Goal: Information Seeking & Learning: Compare options

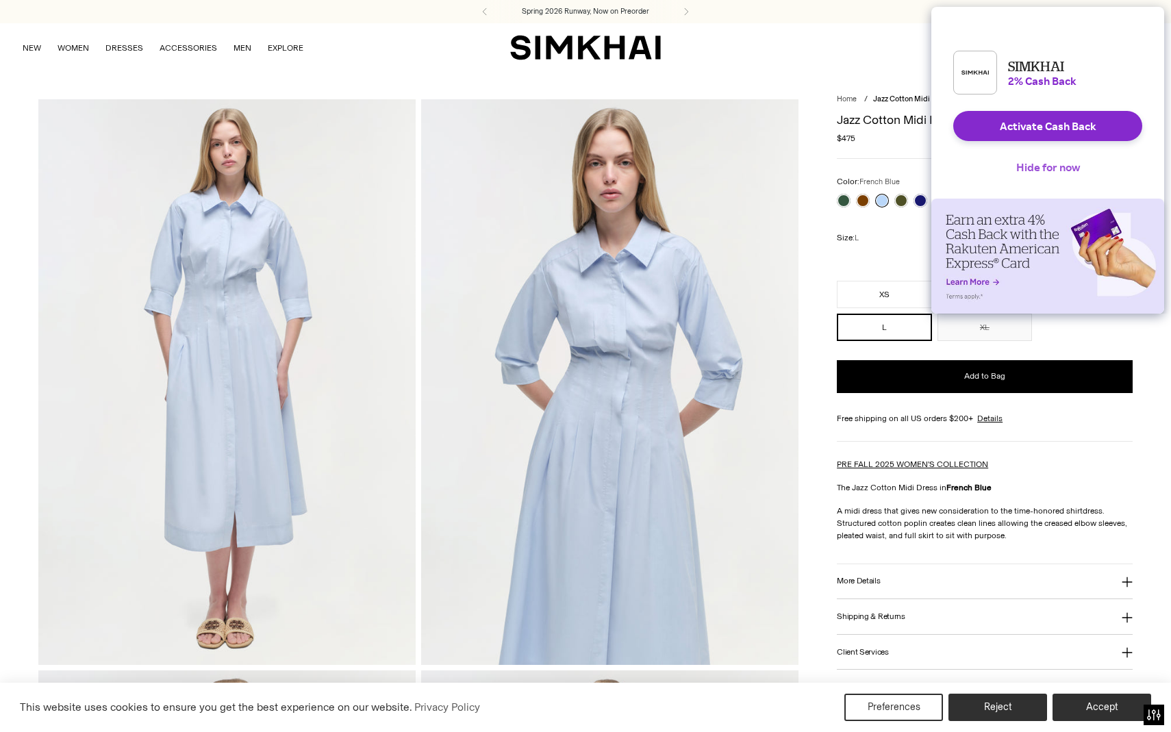
click at [1064, 181] on button "Hide for now" at bounding box center [1048, 167] width 86 height 30
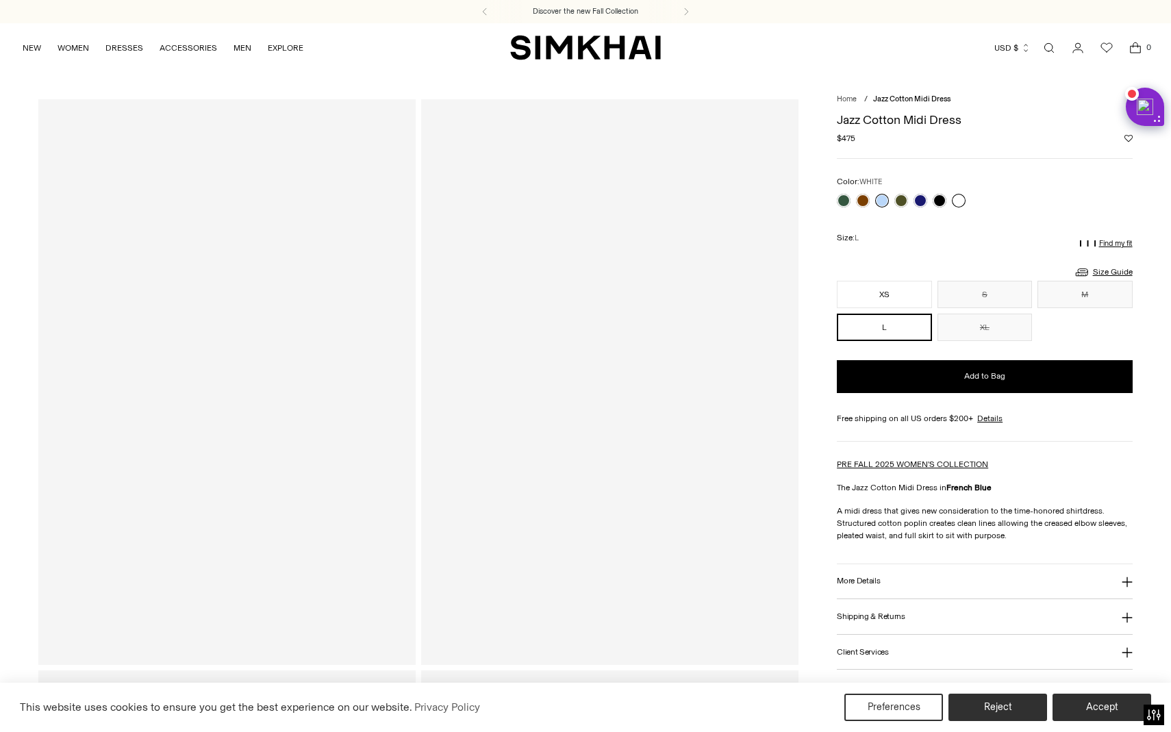
click at [958, 196] on link at bounding box center [959, 201] width 14 height 14
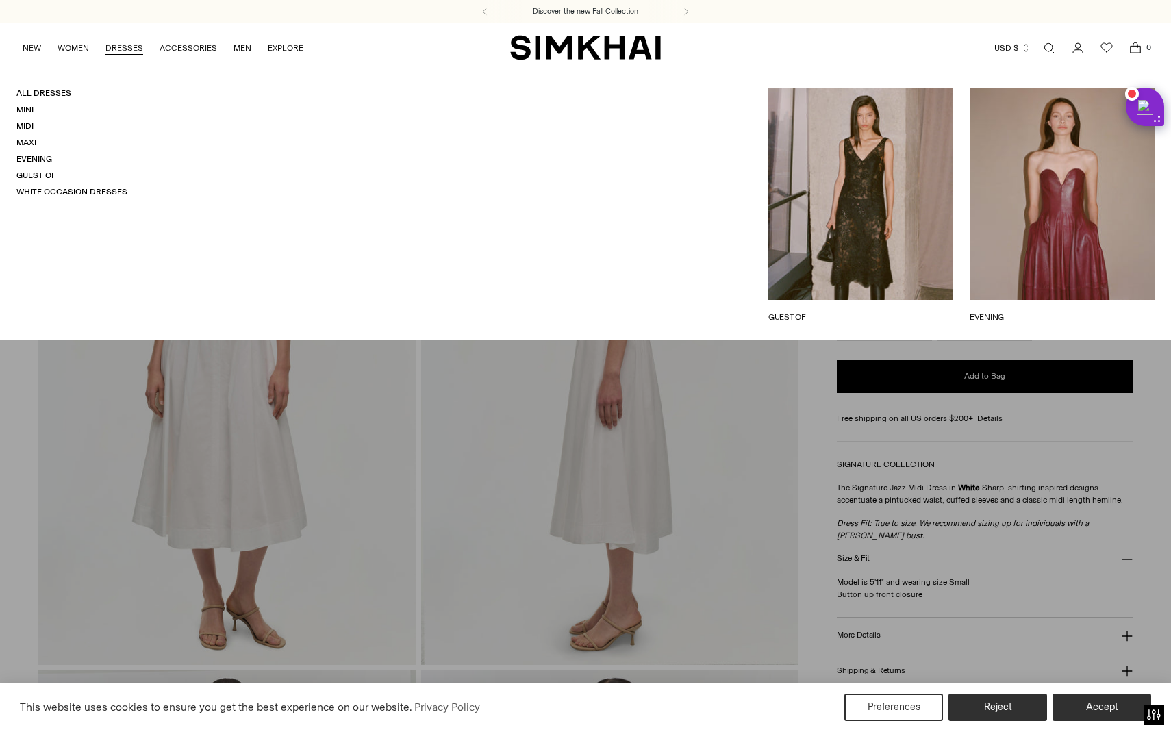
click at [54, 94] on link "All Dresses" at bounding box center [43, 93] width 55 height 10
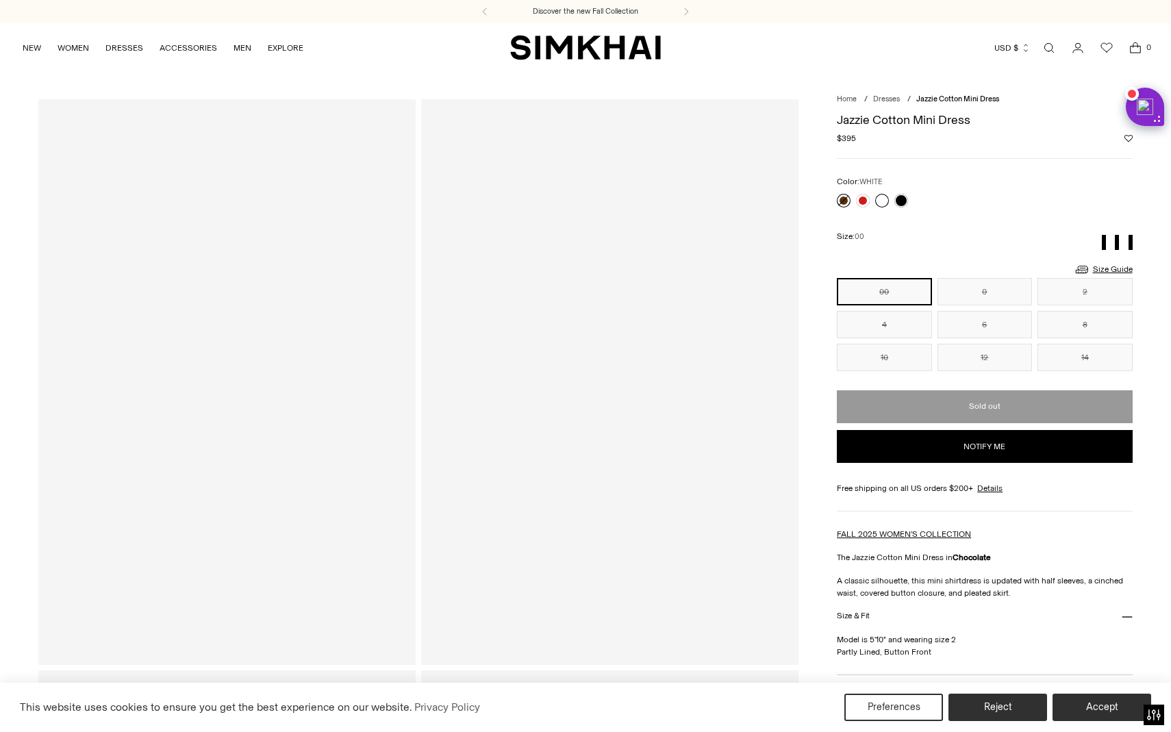
click at [881, 201] on link at bounding box center [882, 201] width 14 height 14
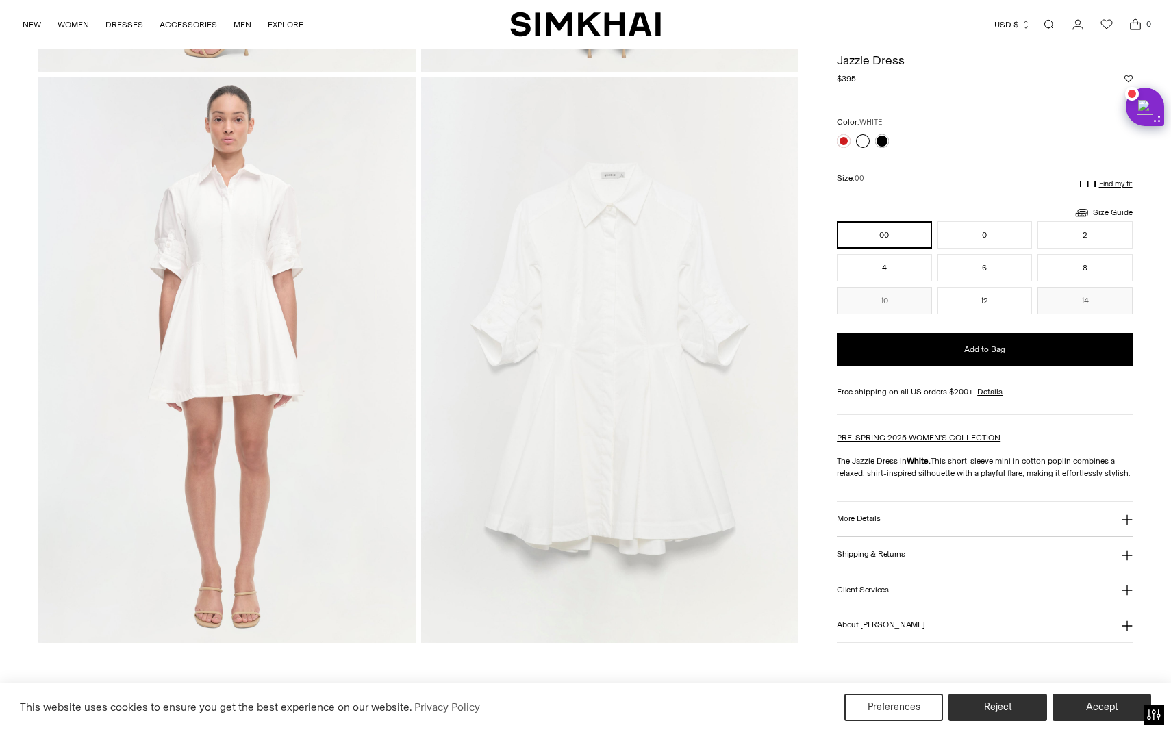
scroll to position [1269, 0]
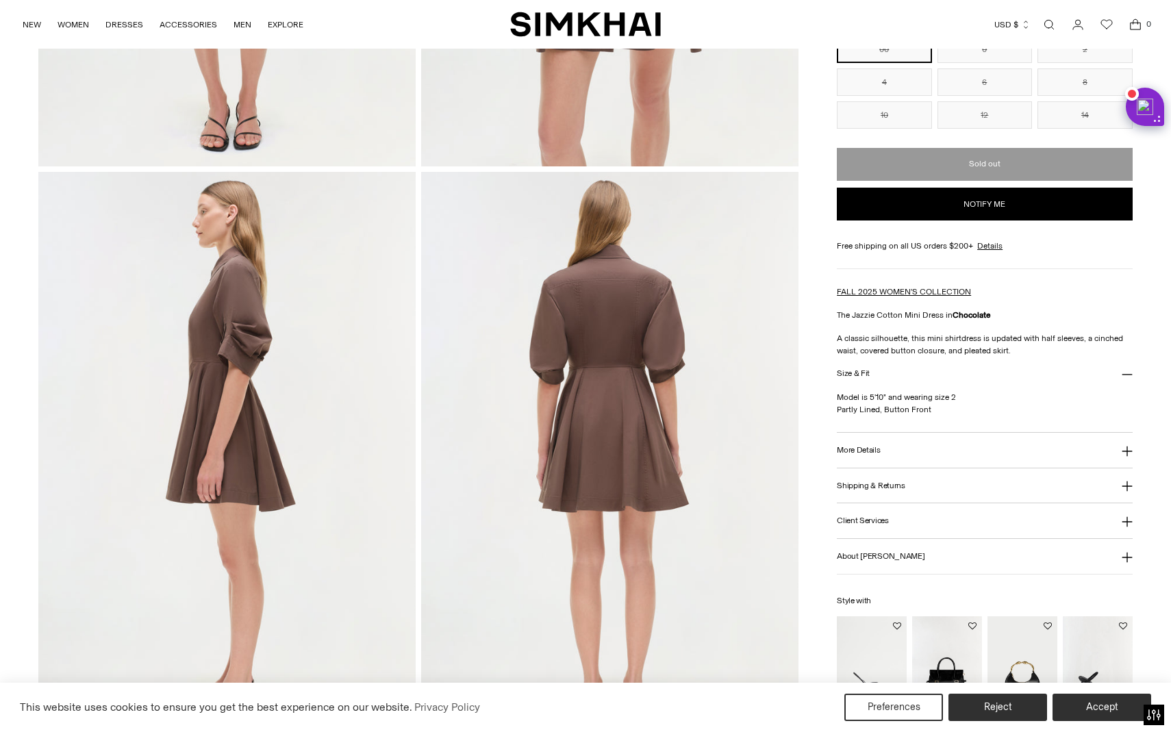
scroll to position [499, 0]
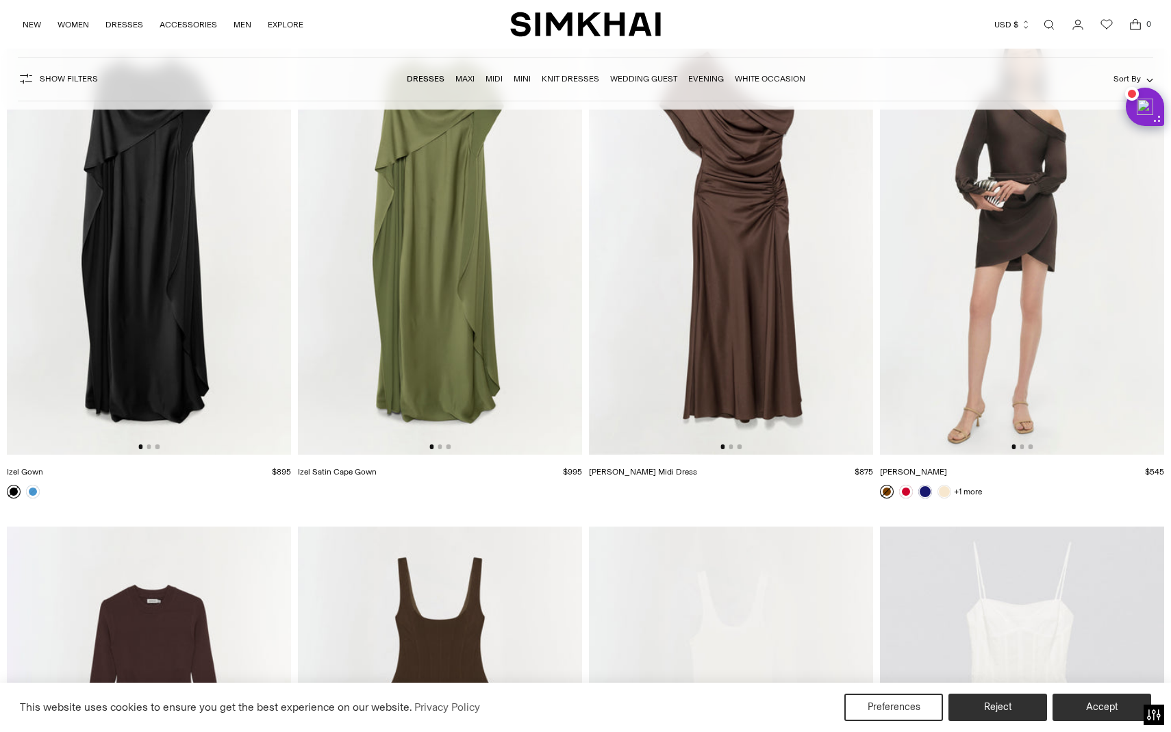
scroll to position [17783, 0]
